Goal: Task Accomplishment & Management: Manage account settings

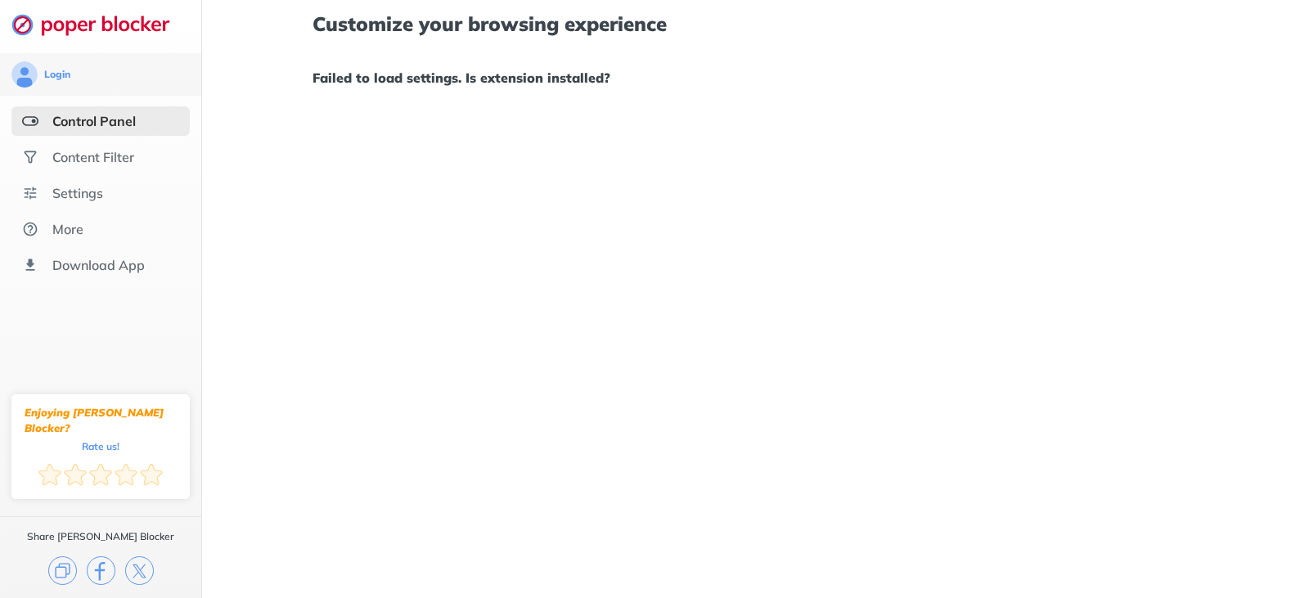
click at [689, 161] on div "Customize your browsing experience Failed to load settings. Is extension instal…" at bounding box center [755, 299] width 1107 height 598
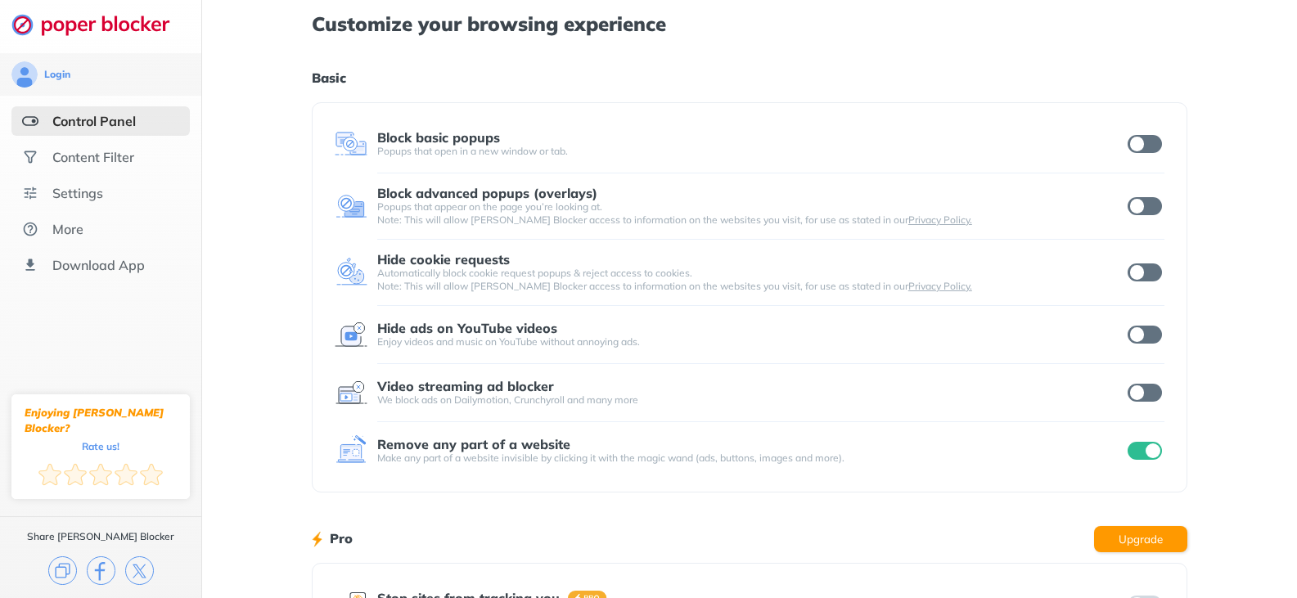
click at [1143, 442] on input "checkbox" at bounding box center [1144, 451] width 34 height 18
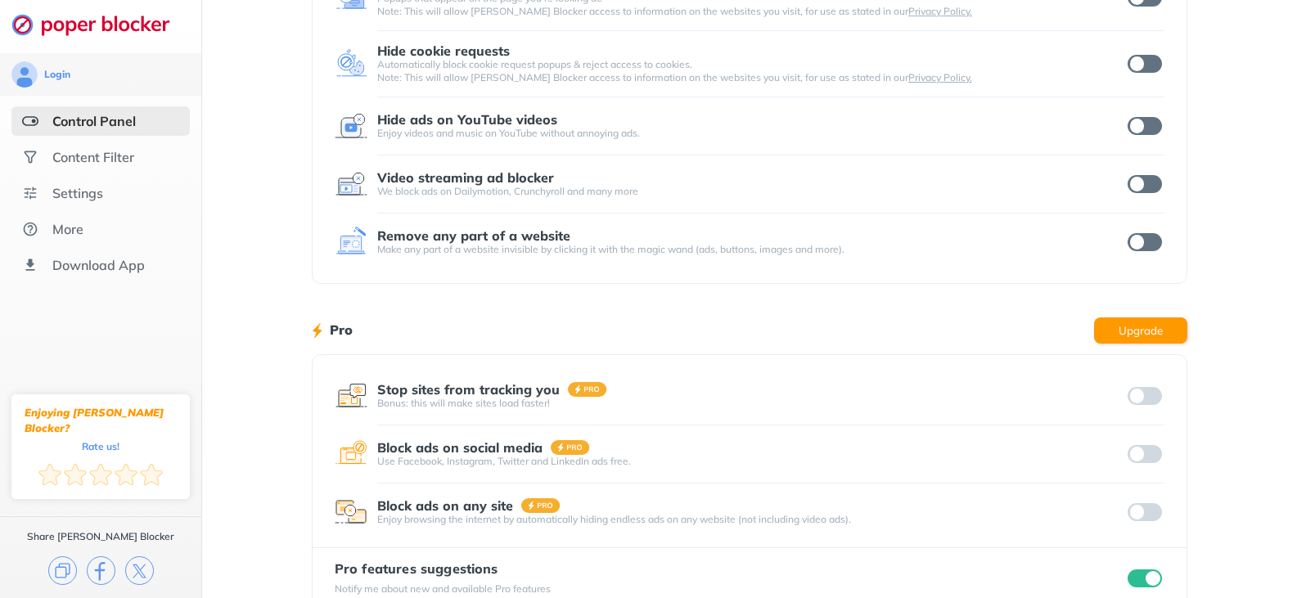
scroll to position [248, 0]
